Goal: Task Accomplishment & Management: Complete application form

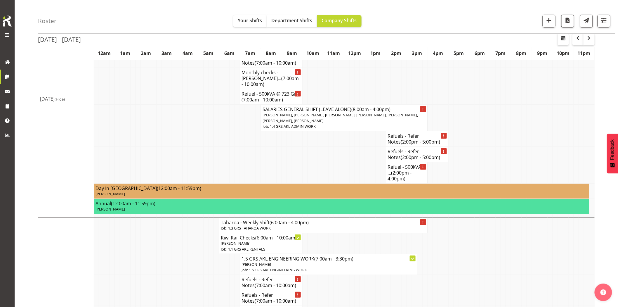
scroll to position [1006, 0]
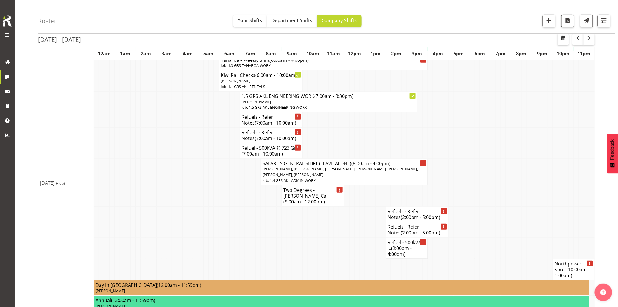
click at [224, 222] on td at bounding box center [226, 229] width 5 height 15
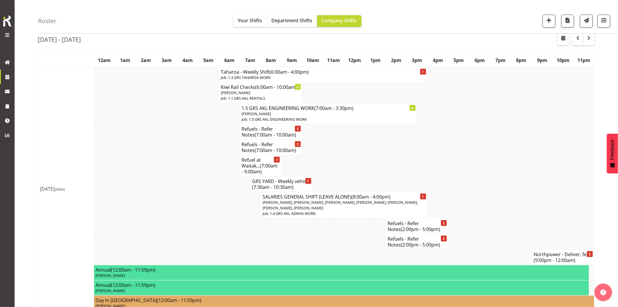
scroll to position [0, 0]
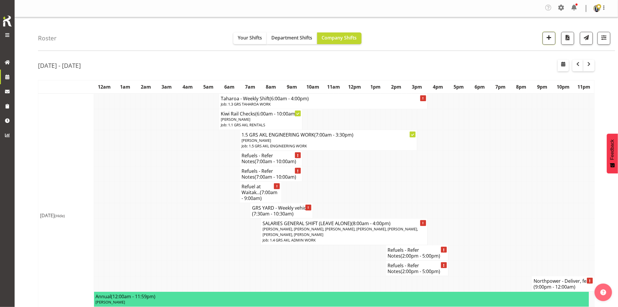
click at [550, 44] on button "button" at bounding box center [549, 38] width 13 height 13
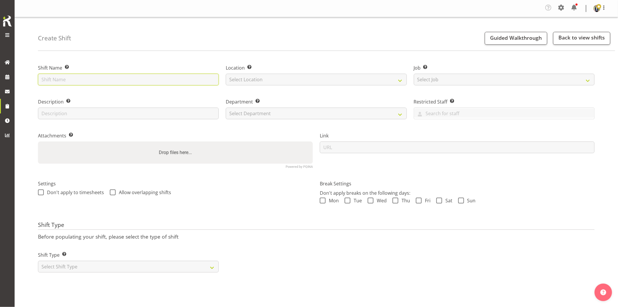
click at [163, 82] on input "text" at bounding box center [128, 80] width 181 height 12
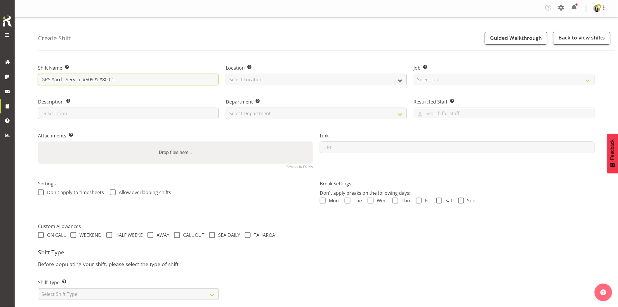
type input "GRS Yard - Service #509 & #800-1"
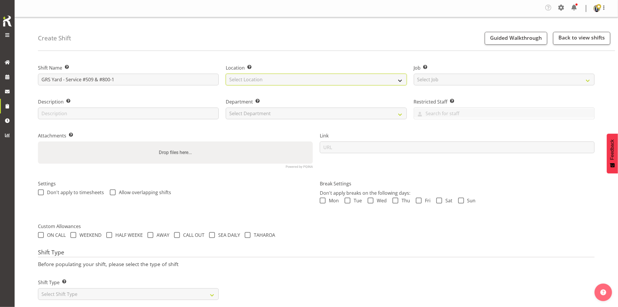
drag, startPoint x: 280, startPoint y: 82, endPoint x: 278, endPoint y: 85, distance: 3.1
click at [280, 82] on select "Select Location GRS Auckland GRS Hastings GRS Tauranga" at bounding box center [316, 80] width 181 height 12
select select "28"
click at [226, 74] on select "Select Location [GEOGRAPHIC_DATA] [GEOGRAPHIC_DATA] GRS [GEOGRAPHIC_DATA] [GEOG…" at bounding box center [316, 80] width 181 height 12
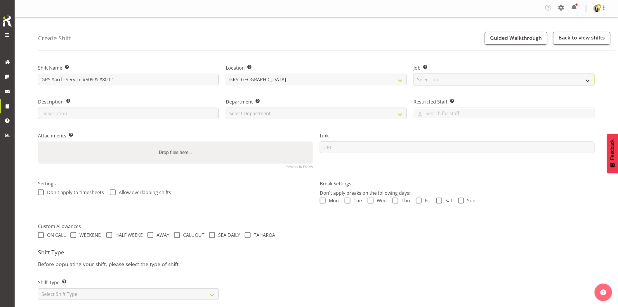
drag, startPoint x: 443, startPoint y: 80, endPoint x: 449, endPoint y: 85, distance: 7.2
click at [443, 80] on select "Select Job Create new job 1.1 GRS AKL RENTALS 1.1 GRS AKL RENTALS AC 1.1 GRS AK…" at bounding box center [504, 80] width 181 height 12
select select "7504"
click at [414, 74] on select "Select Job Create new job 1.1 GRS AKL RENTALS 1.1 GRS AKL RENTALS AC 1.1 GRS AK…" at bounding box center [504, 80] width 181 height 12
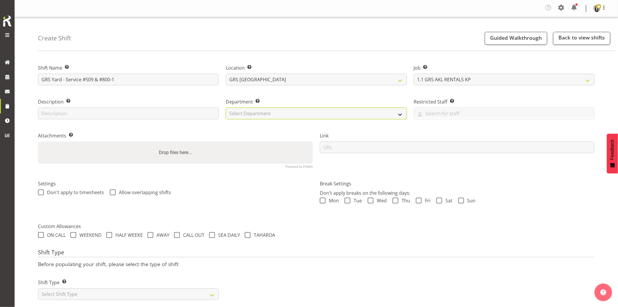
drag, startPoint x: 274, startPoint y: 109, endPoint x: 275, endPoint y: 113, distance: 3.8
click at [274, 110] on select "Select Department GRS HIRE AKL GRS HIRE AKL GRS HIRE TGA GRS HIRE HST GRS SALES…" at bounding box center [316, 114] width 181 height 12
select select "20"
click at [226, 108] on select "Select Department GRS HIRE AKL GRS HIRE AKL GRS HIRE TGA GRS HIRE HST GRS SALES…" at bounding box center [316, 114] width 181 height 12
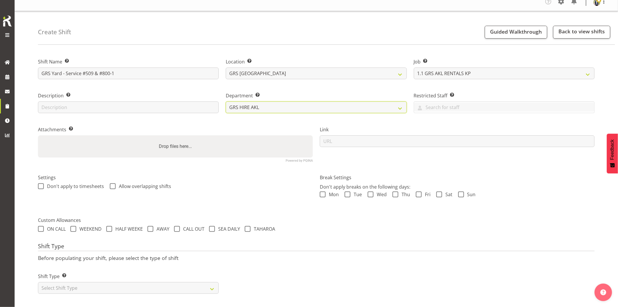
scroll to position [12, 0]
click at [81, 67] on input "GRS Yard - Service #509 & #800-1" at bounding box center [128, 73] width 181 height 12
type input "GRS Yard - Service due #509 & #800-1"
drag, startPoint x: 102, startPoint y: 282, endPoint x: 95, endPoint y: 277, distance: 8.3
click at [102, 282] on select "Select Shift Type One Off Shift Recurring Shift Rotating Shift" at bounding box center [128, 287] width 181 height 12
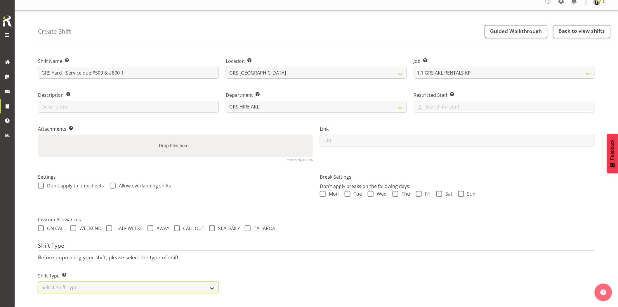
select select "one_off"
click at [38, 281] on select "Select Shift Type One Off Shift Recurring Shift Rotating Shift" at bounding box center [128, 287] width 181 height 12
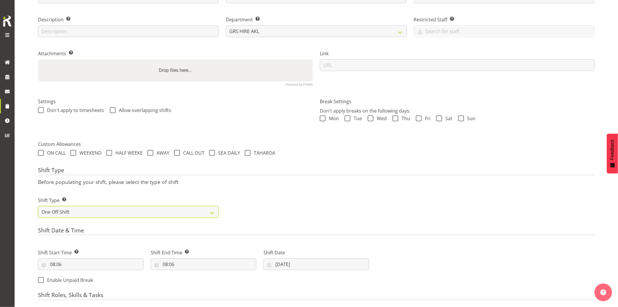
scroll to position [109, 0]
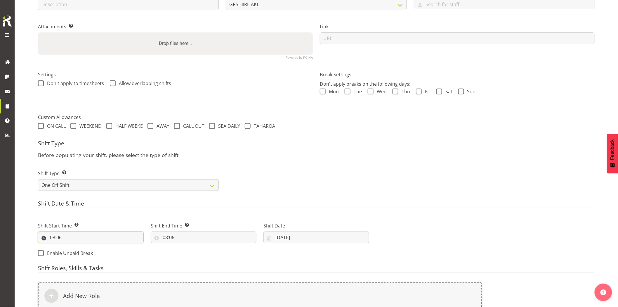
click at [84, 241] on input "08:06" at bounding box center [91, 237] width 106 height 12
click at [79, 252] on select "00 01 02 03 04 05 06 07 08 09 10 11 12 13 14 15 16 17 18 19 20 21 22 23" at bounding box center [77, 253] width 13 height 12
select select "7"
click at [71, 247] on select "00 01 02 03 04 05 06 07 08 09 10 11 12 13 14 15 16 17 18 19 20 21 22 23" at bounding box center [77, 253] width 13 height 12
type input "07:06"
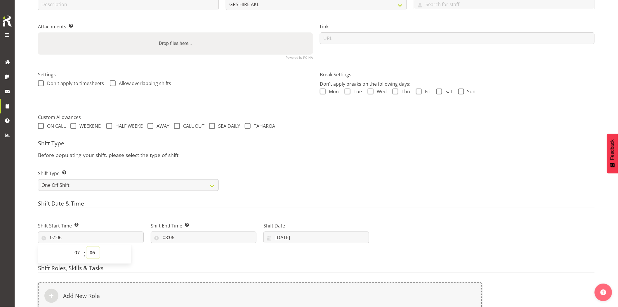
drag, startPoint x: 92, startPoint y: 256, endPoint x: 102, endPoint y: 221, distance: 35.9
click at [92, 256] on select "00 01 02 03 04 05 06 07 08 09 10 11 12 13 14 15 16 17 18 19 20 21 22 23 24 25 2…" at bounding box center [92, 253] width 13 height 12
select select "0"
click at [86, 247] on select "00 01 02 03 04 05 06 07 08 09 10 11 12 13 14 15 16 17 18 19 20 21 22 23 24 25 2…" at bounding box center [92, 253] width 13 height 12
type input "07:00"
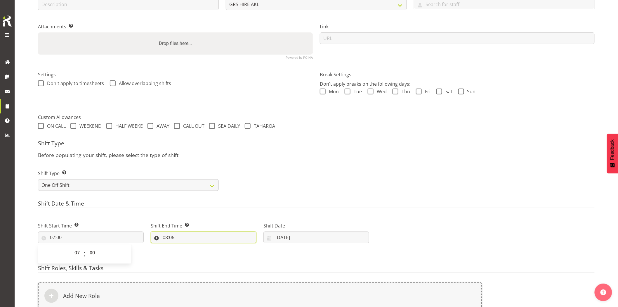
click at [207, 237] on input "08:06" at bounding box center [204, 237] width 106 height 12
click at [191, 253] on select "00 01 02 03 04 05 06 07 08 09 10 11 12 13 14 15 16 17 18 19 20 21 22 23" at bounding box center [190, 253] width 13 height 12
select select "10"
click at [184, 247] on select "00 01 02 03 04 05 06 07 08 09 10 11 12 13 14 15 16 17 18 19 20 21 22 23" at bounding box center [190, 253] width 13 height 12
type input "10:06"
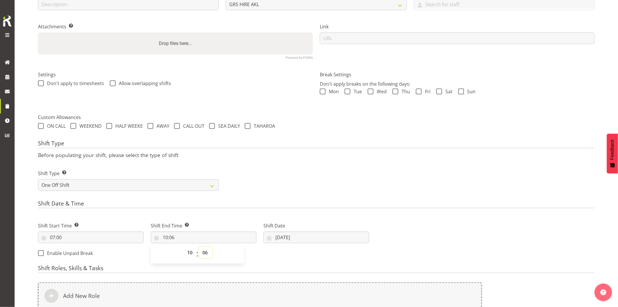
drag, startPoint x: 205, startPoint y: 258, endPoint x: 209, endPoint y: 247, distance: 11.3
click at [205, 258] on select "00 01 02 03 04 05 06 07 08 09 10 11 12 13 14 15 16 17 18 19 20 21 22 23 24 25 2…" at bounding box center [205, 253] width 13 height 12
select select "0"
click at [199, 247] on select "00 01 02 03 04 05 06 07 08 09 10 11 12 13 14 15 16 17 18 19 20 21 22 23 24 25 2…" at bounding box center [205, 253] width 13 height 12
type input "10:00"
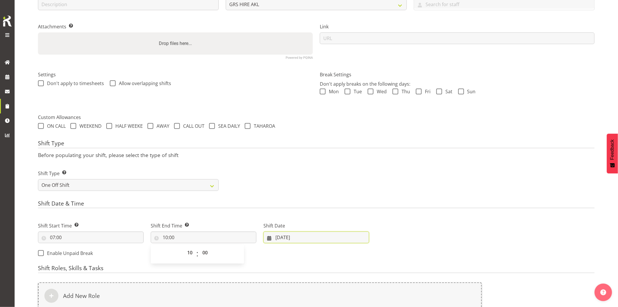
click at [316, 239] on input "[DATE]" at bounding box center [317, 237] width 106 height 12
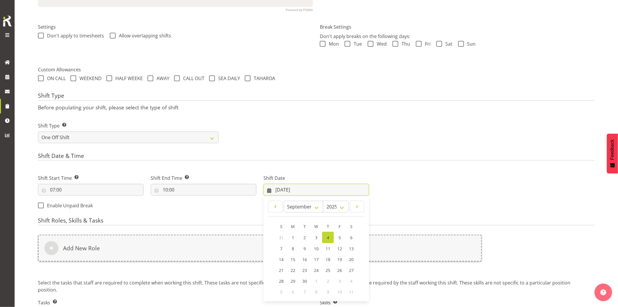
scroll to position [199, 0]
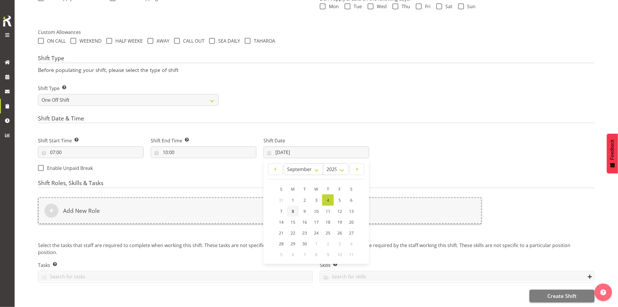
click at [296, 206] on link "8" at bounding box center [293, 211] width 12 height 11
type input "08/09/2025"
click at [296, 205] on div "Add New Role" at bounding box center [260, 210] width 444 height 27
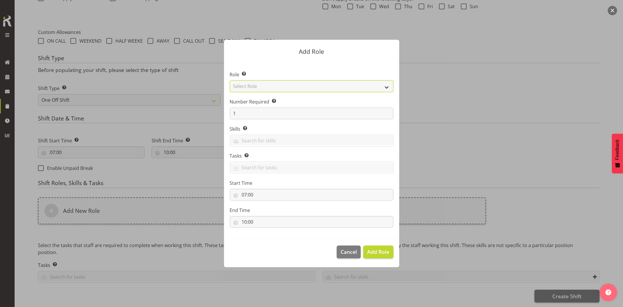
click at [243, 89] on select "Select Role Account Manager Electrician Engineering GM HSEQ manager MECH Mechan…" at bounding box center [312, 86] width 164 height 12
select select "24"
click at [230, 80] on select "Select Role Account Manager Electrician Engineering GM HSEQ manager MECH Mechan…" at bounding box center [312, 86] width 164 height 12
drag, startPoint x: 375, startPoint y: 252, endPoint x: 401, endPoint y: 253, distance: 25.7
click at [375, 252] on span "Add Role" at bounding box center [378, 251] width 22 height 7
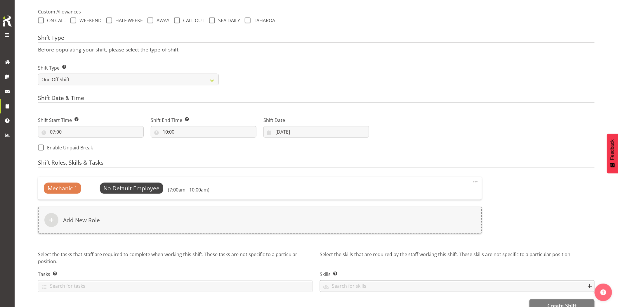
scroll to position [229, 0]
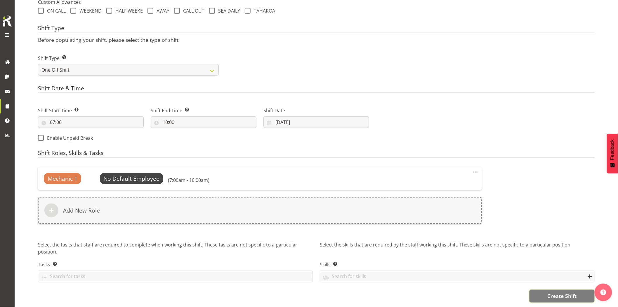
click at [557, 290] on button "Create Shift" at bounding box center [562, 296] width 65 height 13
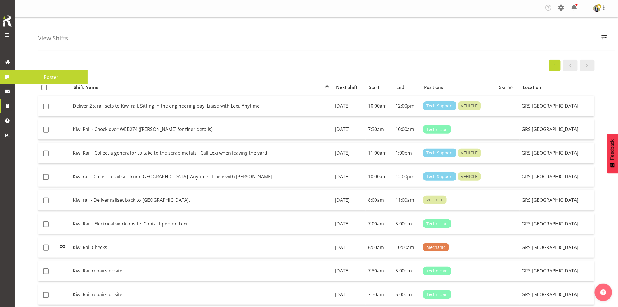
click at [6, 78] on span at bounding box center [7, 76] width 9 height 9
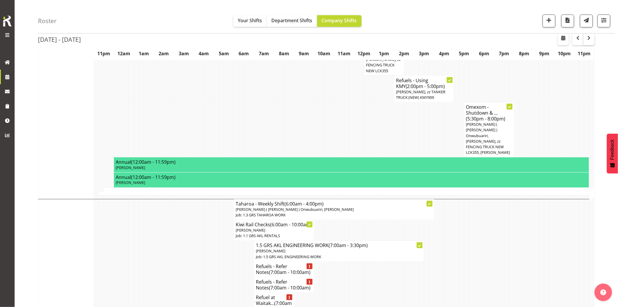
scroll to position [195, 0]
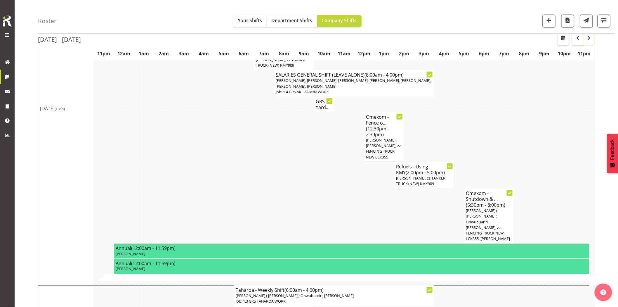
click at [586, 39] on span "button" at bounding box center [589, 37] width 7 height 7
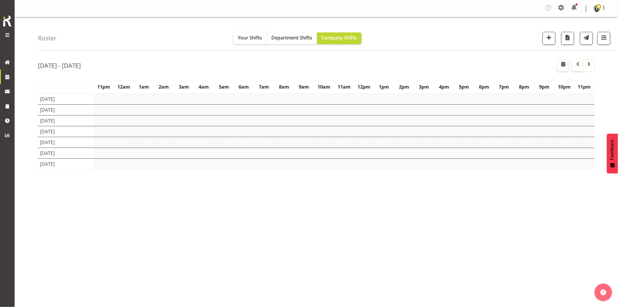
scroll to position [0, 0]
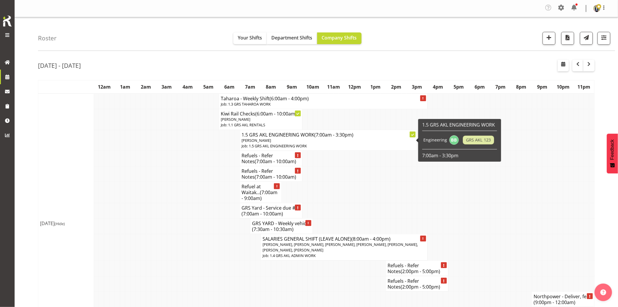
click at [168, 164] on td at bounding box center [169, 157] width 5 height 15
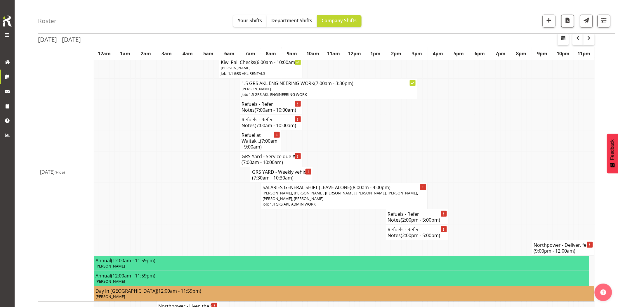
scroll to position [65, 0]
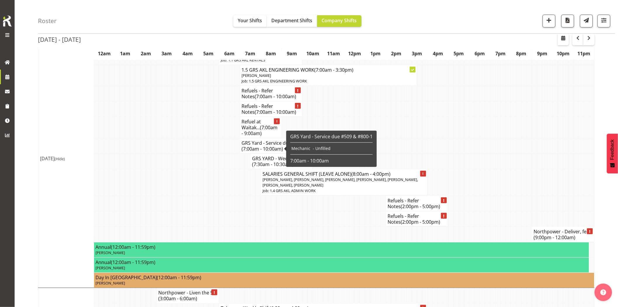
click at [160, 145] on td at bounding box center [158, 145] width 5 height 15
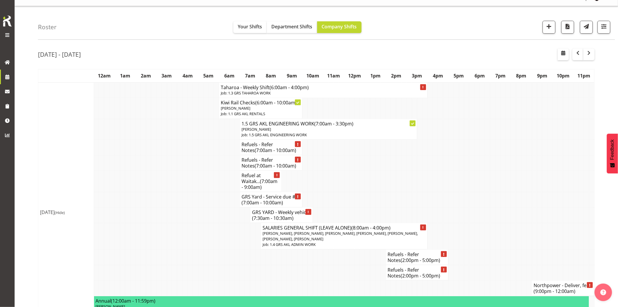
scroll to position [0, 0]
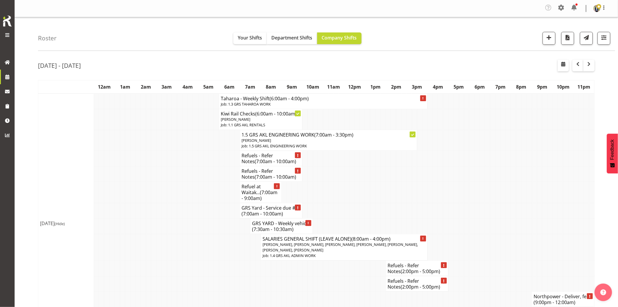
click at [158, 153] on td at bounding box center [158, 157] width 5 height 15
click at [162, 23] on div "Roster Your Shifts Department Shifts Company Shifts 1 Locations Clear GRS Auckl…" at bounding box center [326, 34] width 577 height 34
click at [579, 63] on span "button" at bounding box center [578, 63] width 7 height 7
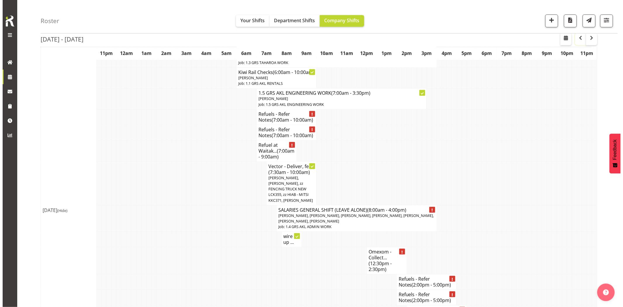
scroll to position [422, 0]
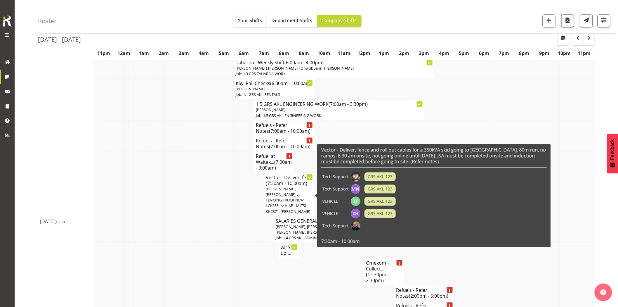
click at [285, 196] on span "Caleb Phillips, Mina Nomani, zz FENCING TRUCK NEW LCK355, zz HIAB - MITSI KKC37…" at bounding box center [288, 200] width 44 height 28
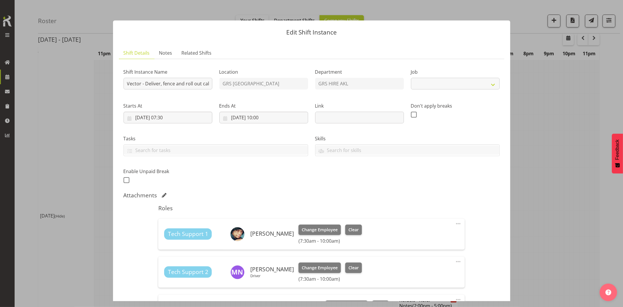
select select "7504"
click at [300, 83] on div "Shift Instance Name Vector - Deliver, fence and roll out cables for a 350kVA sk…" at bounding box center [311, 124] width 383 height 128
click at [161, 51] on span "Notes" at bounding box center [165, 52] width 13 height 7
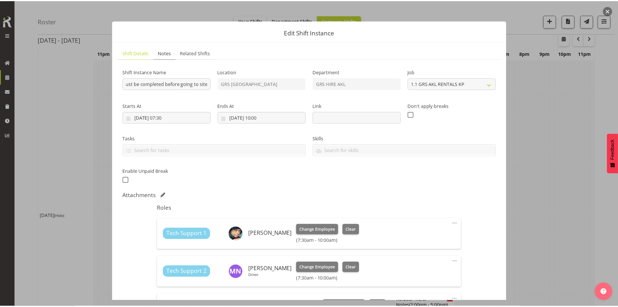
scroll to position [0, 0]
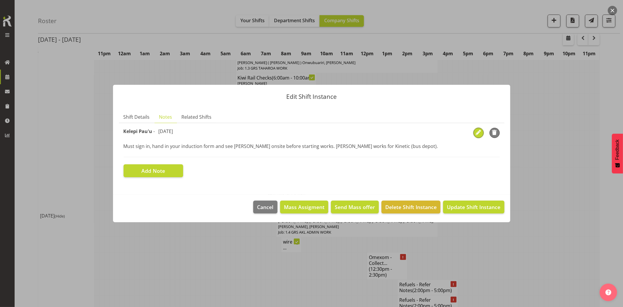
click at [476, 133] on span "button" at bounding box center [478, 132] width 9 height 9
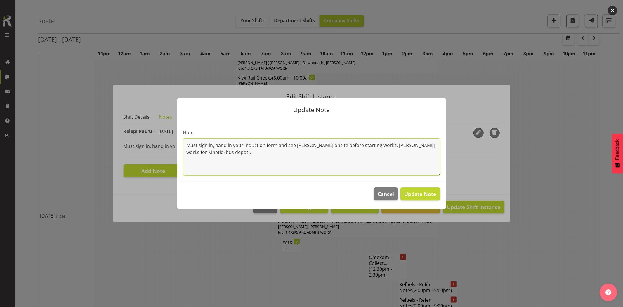
click at [224, 155] on textarea "Must sign in, hand in your induction form and see Brett onsite before starting …" at bounding box center [311, 156] width 257 height 37
type textarea "Must sign in, hand in your induction form and see Brett onsite before starting …"
click at [425, 196] on span "Update Note" at bounding box center [420, 193] width 32 height 7
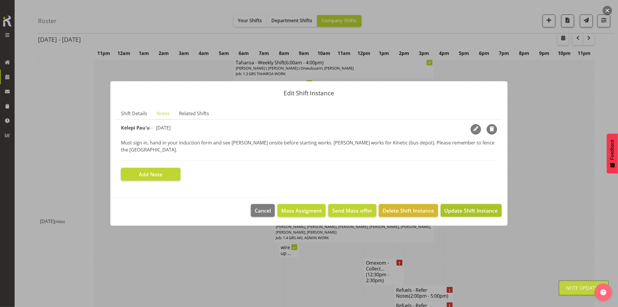
click at [478, 207] on span "Update Shift Instance" at bounding box center [471, 211] width 53 height 8
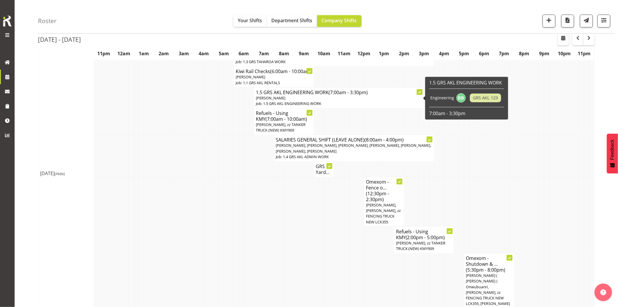
click at [247, 211] on td at bounding box center [246, 202] width 5 height 50
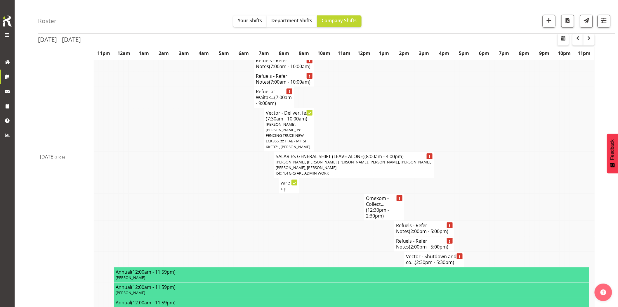
click at [208, 205] on td at bounding box center [206, 206] width 5 height 27
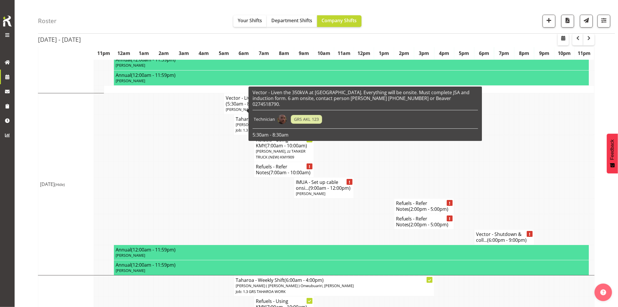
scroll to position [682, 0]
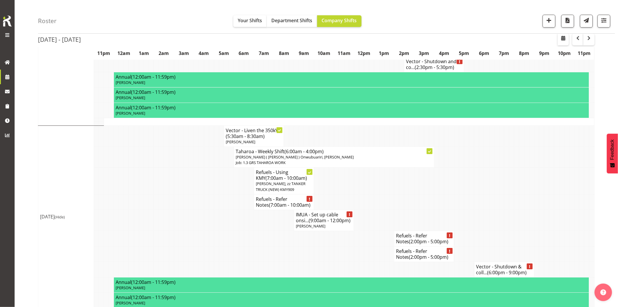
click at [194, 190] on td at bounding box center [196, 180] width 5 height 27
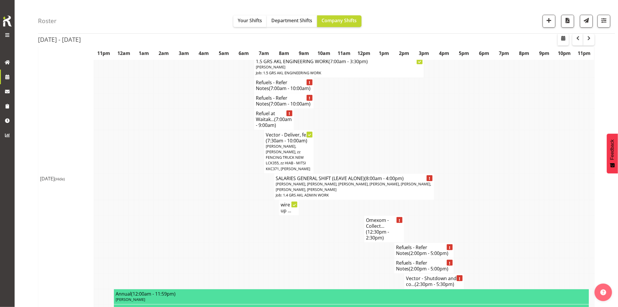
scroll to position [454, 0]
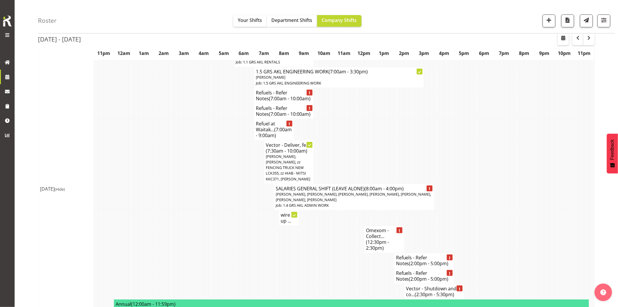
click at [172, 187] on td at bounding box center [171, 197] width 5 height 27
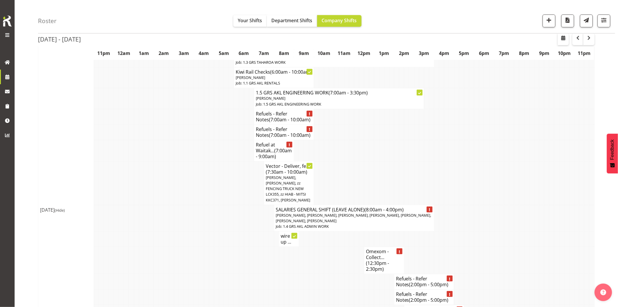
scroll to position [422, 0]
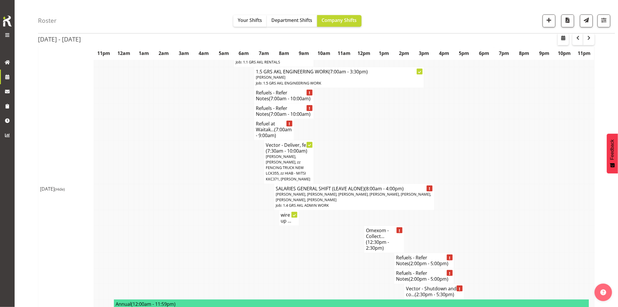
click at [209, 206] on td at bounding box center [211, 197] width 5 height 27
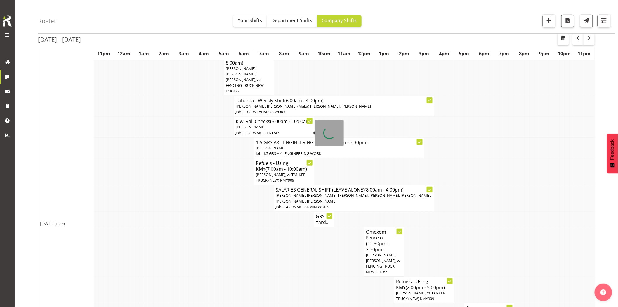
scroll to position [0, 0]
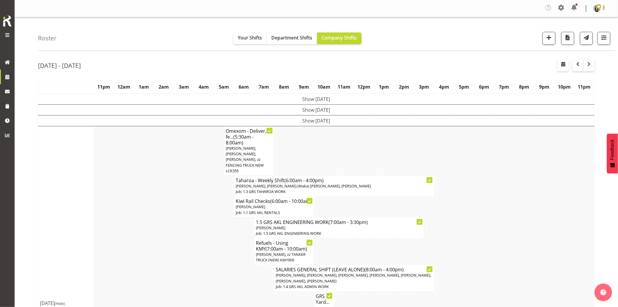
click at [129, 218] on td at bounding box center [131, 227] width 5 height 21
click at [550, 40] on span "button" at bounding box center [550, 38] width 8 height 8
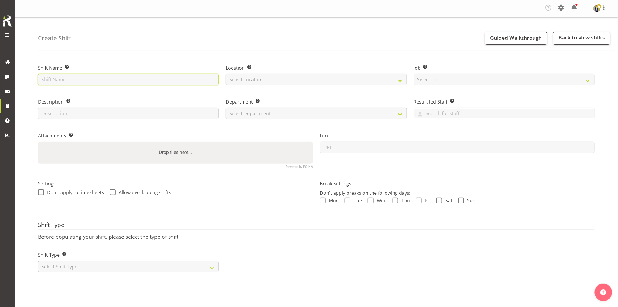
click at [145, 77] on input "text" at bounding box center [128, 80] width 181 height 12
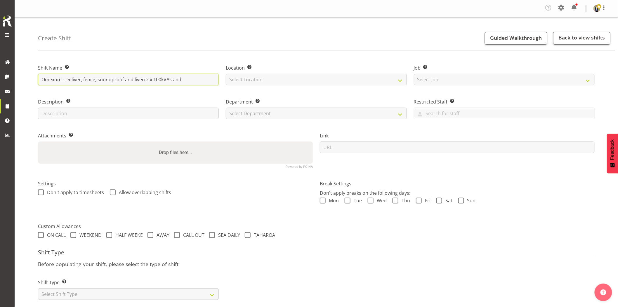
click at [187, 80] on input "Omexom - Deliver, fence, soundproof and liven 2 x 100kVAs and" at bounding box center [128, 80] width 181 height 12
type input "Omexom - Deliver, fence, soundproof and liven 2 x 100kVAs and a 30kVA (1ph) goi…"
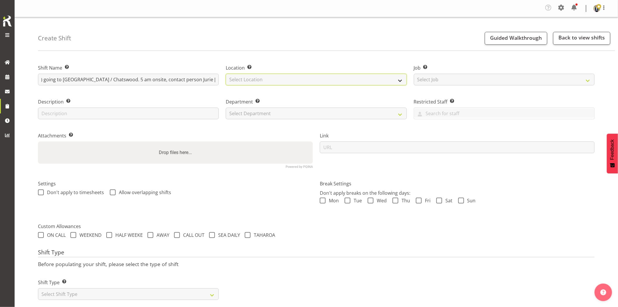
click at [264, 81] on select "Select Location [GEOGRAPHIC_DATA] [GEOGRAPHIC_DATA] GRS [GEOGRAPHIC_DATA] [GEOG…" at bounding box center [316, 80] width 181 height 12
select select "28"
click at [226, 74] on select "Select Location [GEOGRAPHIC_DATA] [GEOGRAPHIC_DATA] GRS [GEOGRAPHIC_DATA] [GEOG…" at bounding box center [316, 80] width 181 height 12
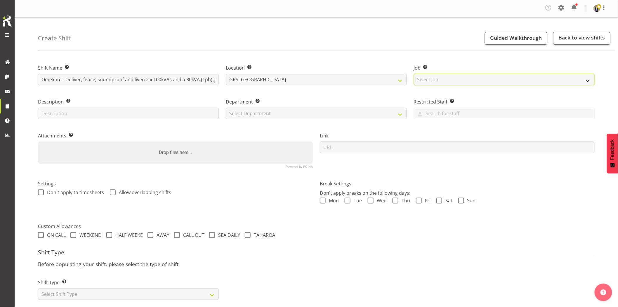
drag, startPoint x: 463, startPoint y: 82, endPoint x: 465, endPoint y: 84, distance: 3.5
click at [463, 81] on select "Select Job Create new job 1.1 GRS AKL RENTALS 1.1 GRS AKL RENTALS AC 1.1 GRS AK…" at bounding box center [504, 80] width 181 height 12
select select "7504"
click at [414, 74] on select "Select Job Create new job 1.1 GRS AKL RENTALS 1.1 GRS AKL RENTALS AC 1.1 GRS AK…" at bounding box center [504, 80] width 181 height 12
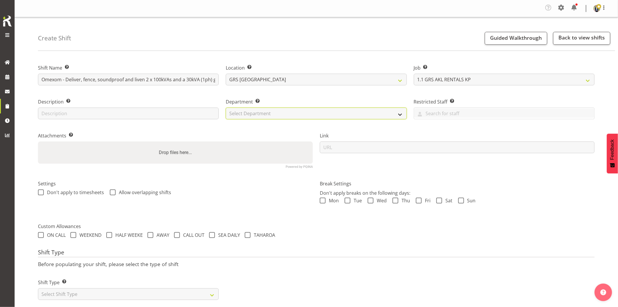
click at [297, 115] on select "Select Department GRS HIRE AKL GRS HIRE AKL GRS HIRE TGA GRS HIRE HST GRS SALES…" at bounding box center [316, 114] width 181 height 12
select select "20"
click at [226, 108] on select "Select Department GRS HIRE AKL GRS HIRE AKL GRS HIRE TGA GRS HIRE HST GRS SALES…" at bounding box center [316, 114] width 181 height 12
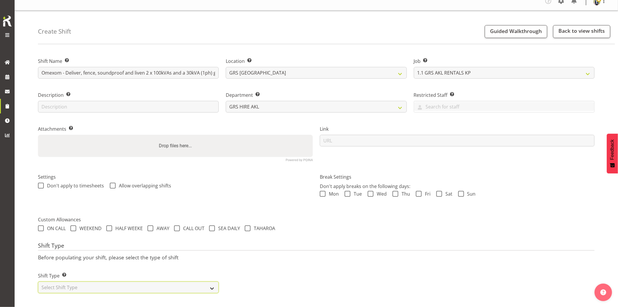
click at [127, 283] on select "Select Shift Type One Off Shift Recurring Shift Rotating Shift" at bounding box center [128, 287] width 181 height 12
select select "one_off"
click at [38, 281] on select "Select Shift Type One Off Shift Recurring Shift Rotating Shift" at bounding box center [128, 287] width 181 height 12
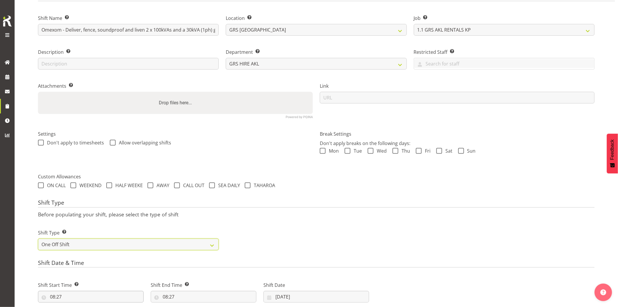
scroll to position [109, 0]
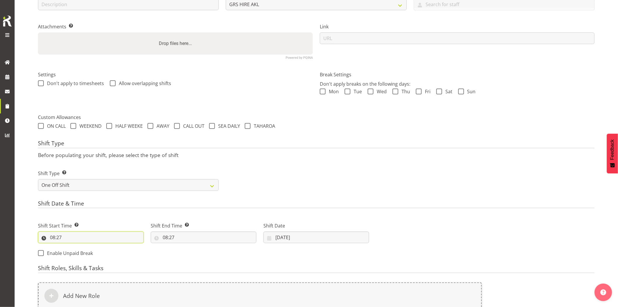
click at [89, 239] on input "08:27" at bounding box center [91, 237] width 106 height 12
click at [78, 252] on select "00 01 02 03 04 05 06 07 08 09 10 11 12 13 14 15 16 17 18 19 20 21 22 23" at bounding box center [77, 253] width 13 height 12
select select "4"
click at [71, 247] on select "00 01 02 03 04 05 06 07 08 09 10 11 12 13 14 15 16 17 18 19 20 21 22 23" at bounding box center [77, 253] width 13 height 12
type input "04:27"
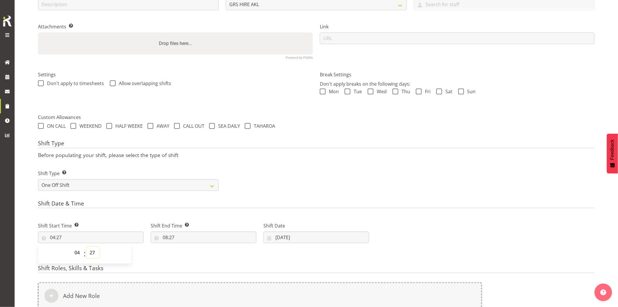
drag, startPoint x: 94, startPoint y: 253, endPoint x: 101, endPoint y: 264, distance: 12.7
click at [94, 253] on select "00 01 02 03 04 05 06 07 08 09 10 11 12 13 14 15 16 17 18 19 20 21 22 23 24 25 2…" at bounding box center [92, 253] width 13 height 12
select select "30"
click at [86, 247] on select "00 01 02 03 04 05 06 07 08 09 10 11 12 13 14 15 16 17 18 19 20 21 22 23 24 25 2…" at bounding box center [92, 253] width 13 height 12
type input "04:30"
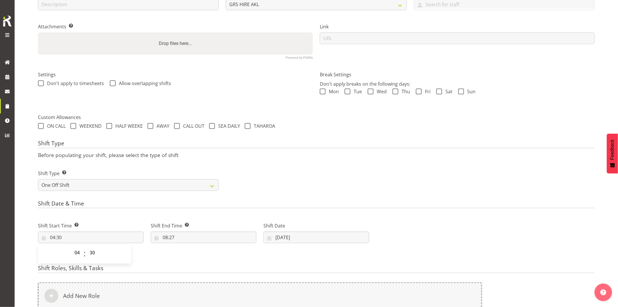
click at [329, 185] on div "Shift Type Shift Types: One Off – Select this if you would like a single shift …" at bounding box center [316, 178] width 564 height 33
click at [200, 236] on input "08:27" at bounding box center [204, 237] width 106 height 12
click at [191, 254] on select "00 01 02 03 04 05 06 07 08 09 10 11 12 13 14 15 16 17 18 19 20 21 22 23" at bounding box center [190, 253] width 13 height 12
select select "7"
click at [184, 247] on select "00 01 02 03 04 05 06 07 08 09 10 11 12 13 14 15 16 17 18 19 20 21 22 23" at bounding box center [190, 253] width 13 height 12
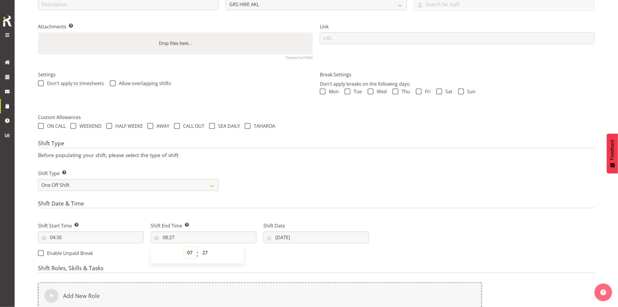
type input "07:27"
drag, startPoint x: 205, startPoint y: 251, endPoint x: 207, endPoint y: 247, distance: 5.2
click at [206, 251] on select "00 01 02 03 04 05 06 07 08 09 10 11 12 13 14 15 16 17 18 19 20 21 22 23 24 25 2…" at bounding box center [205, 253] width 13 height 12
select select "30"
click at [199, 247] on select "00 01 02 03 04 05 06 07 08 09 10 11 12 13 14 15 16 17 18 19 20 21 22 23 24 25 2…" at bounding box center [205, 253] width 13 height 12
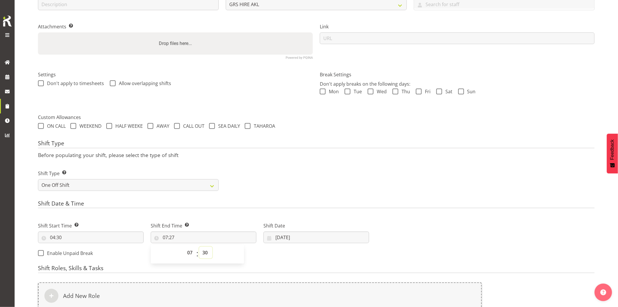
type input "07:30"
click at [274, 167] on div "Shift Type Shift Types: One Off – Select this if you would like a single shift …" at bounding box center [316, 178] width 564 height 33
click at [310, 230] on div "Shift Date [DATE] January February March April May June July August September O…" at bounding box center [317, 232] width 106 height 21
click at [311, 231] on div "Shift Date [DATE] January February March April May June July August September O…" at bounding box center [317, 232] width 106 height 21
click at [311, 234] on input "[DATE]" at bounding box center [317, 237] width 106 height 12
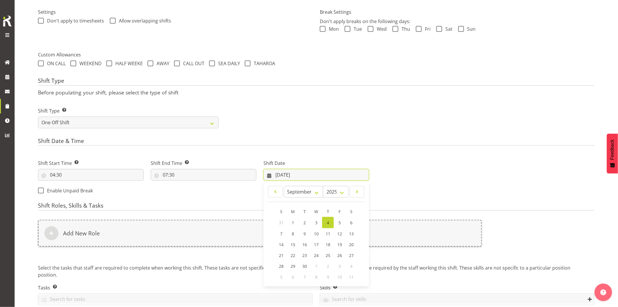
scroll to position [199, 0]
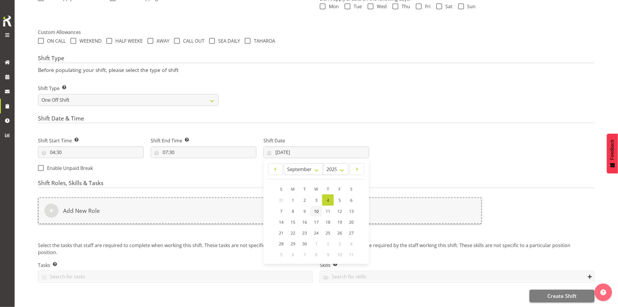
click at [319, 208] on span "10" at bounding box center [316, 211] width 5 height 6
type input "[DATE]"
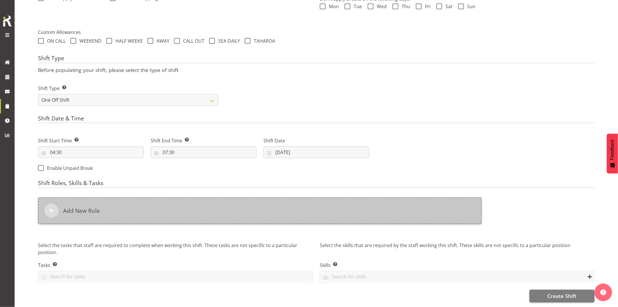
click at [313, 206] on div "Add New Role" at bounding box center [260, 210] width 444 height 27
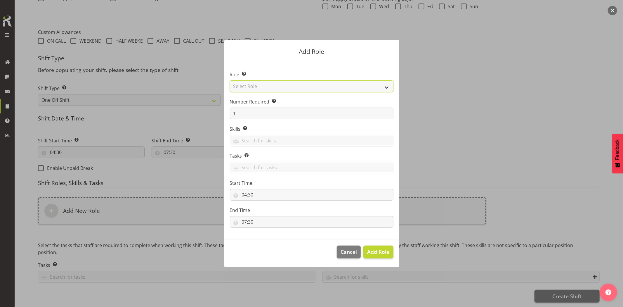
click at [272, 87] on select "Select Role Account Manager Electrician Engineering GM HSEQ manager MECH Mechan…" at bounding box center [312, 86] width 164 height 12
select select "21"
click at [230, 80] on select "Select Role Account Manager Electrician Engineering GM HSEQ manager MECH Mechan…" at bounding box center [312, 86] width 164 height 12
click at [376, 254] on span "Add Role" at bounding box center [378, 251] width 22 height 7
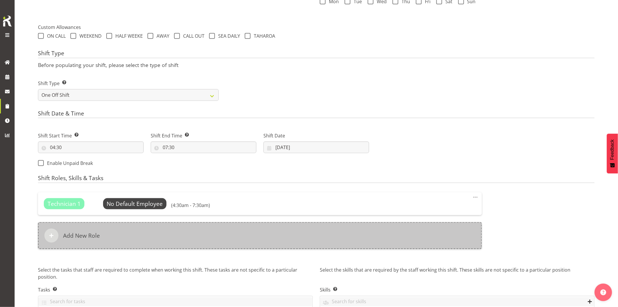
click at [288, 244] on div "Add New Role" at bounding box center [260, 235] width 444 height 27
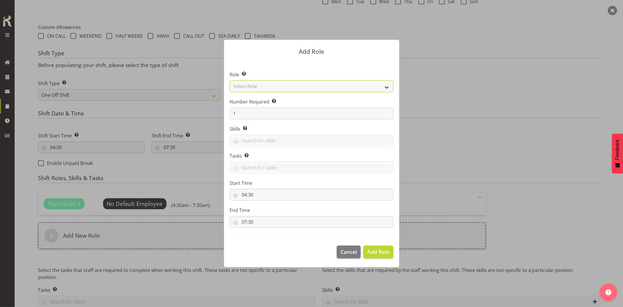
click at [259, 85] on select "Select Role Account Manager Electrician Engineering GM HSEQ manager MECH Mechan…" at bounding box center [312, 86] width 164 height 12
select select "20"
click at [230, 80] on select "Select Role Account Manager Electrician Engineering GM HSEQ manager MECH Mechan…" at bounding box center [312, 86] width 164 height 12
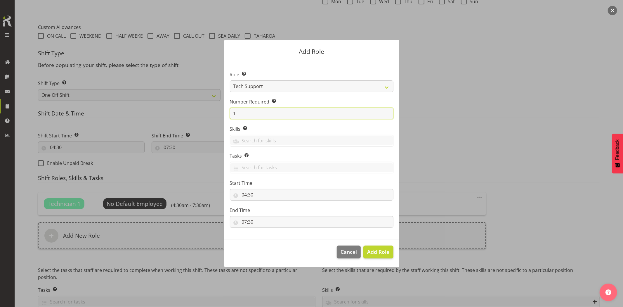
drag, startPoint x: 250, startPoint y: 115, endPoint x: 199, endPoint y: 115, distance: 50.3
click at [199, 115] on form "Add Role Role Select the role you wish to add to the shift. Account Manager Ele…" at bounding box center [312, 153] width 281 height 256
click at [352, 250] on span "Cancel" at bounding box center [349, 252] width 16 height 8
